Goal: Information Seeking & Learning: Learn about a topic

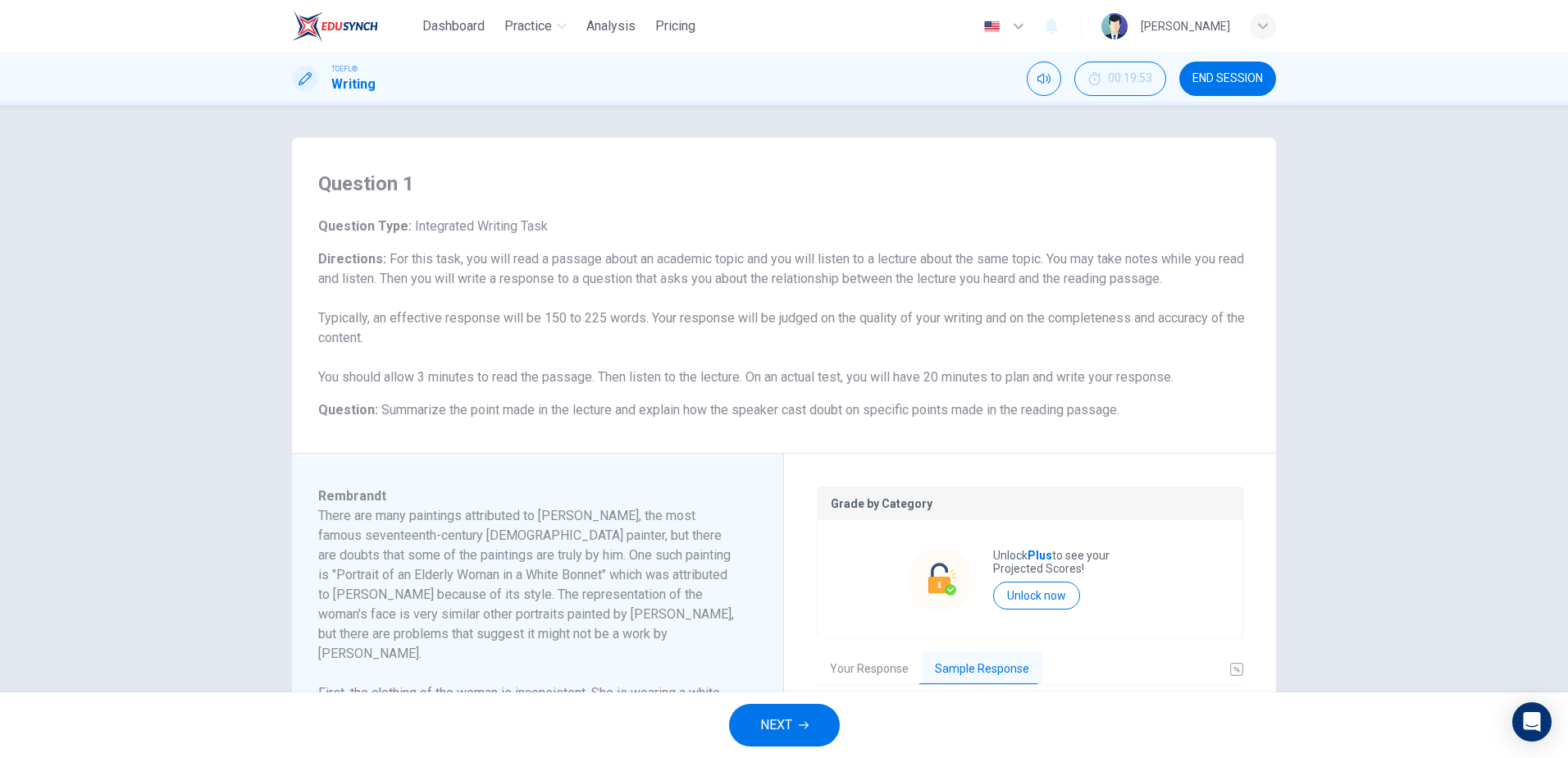
scroll to position [82, 0]
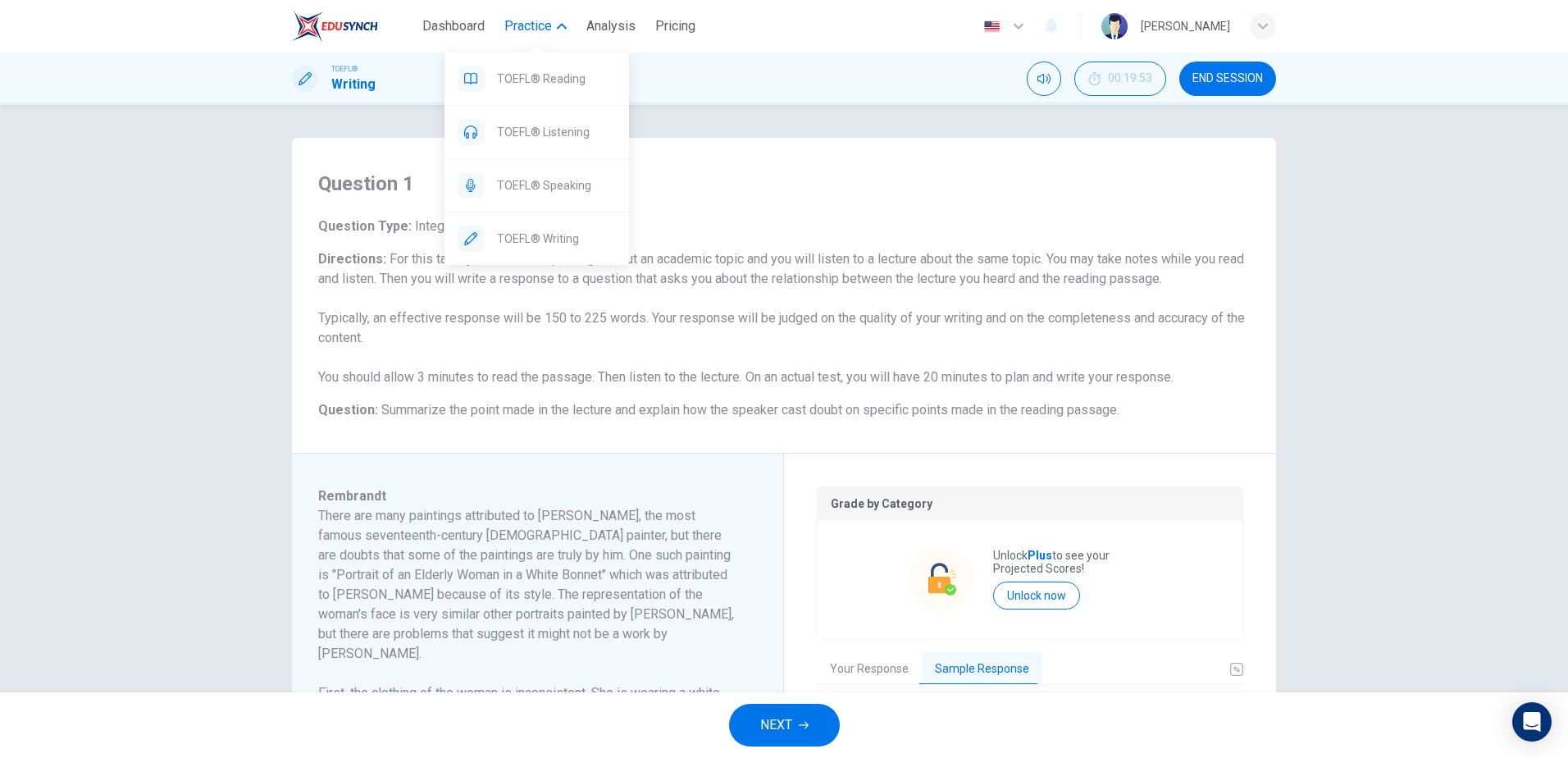
click at [565, 23] on icon "button" at bounding box center [562, 25] width 10 height 10
click at [530, 79] on span "TOEFL® Reading" at bounding box center [556, 78] width 119 height 20
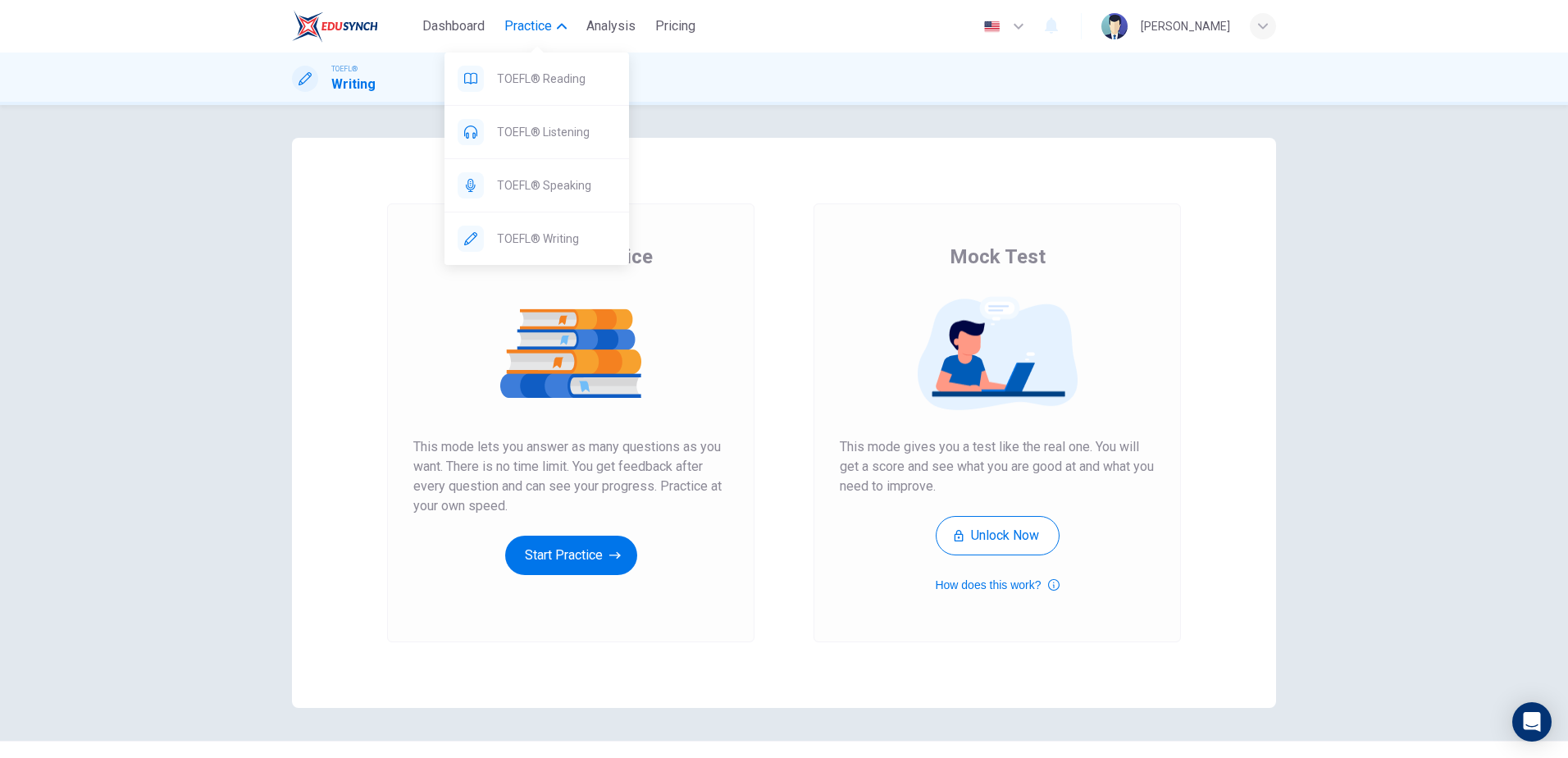
click at [547, 27] on span "Practice" at bounding box center [528, 26] width 48 height 20
click at [542, 41] on div "TOEFL® Reading TOEFL® Listening TOEFL® Speaking TOEFL® Writing" at bounding box center [537, 152] width 185 height 224
click at [542, 84] on span "TOEFL® Reading" at bounding box center [556, 78] width 119 height 20
